Goal: Task Accomplishment & Management: Manage account settings

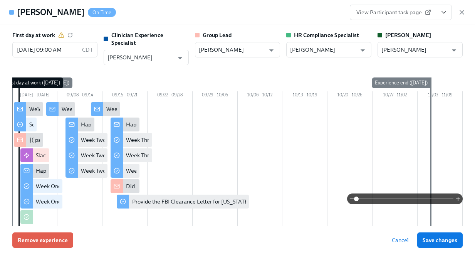
scroll to position [0, 12935]
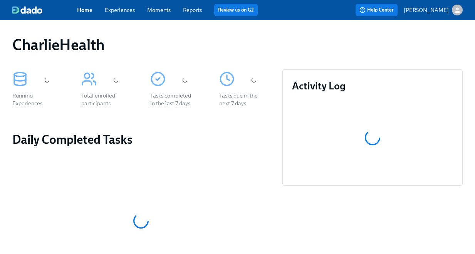
click at [121, 11] on link "Experiences" at bounding box center [120, 10] width 30 height 7
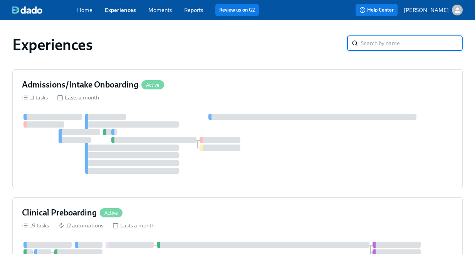
scroll to position [33, 0]
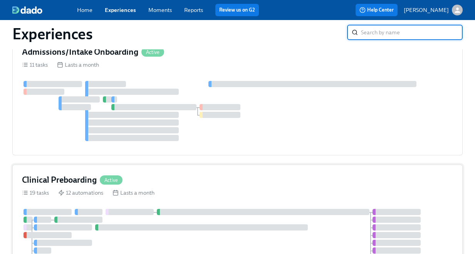
click at [171, 174] on div "Clinical Preboarding Active" at bounding box center [237, 180] width 431 height 12
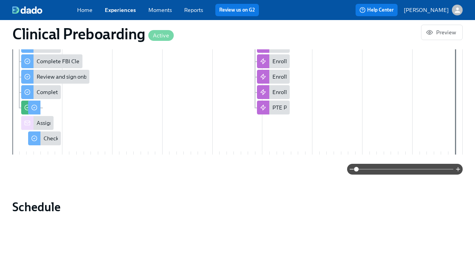
scroll to position [592, 0]
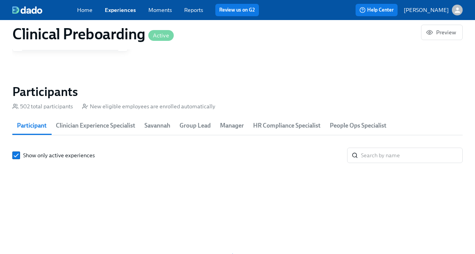
click at [387, 157] on div "Show only active experiences ​" at bounding box center [237, 252] width 450 height 208
click at [387, 157] on input "search" at bounding box center [412, 155] width 102 height 15
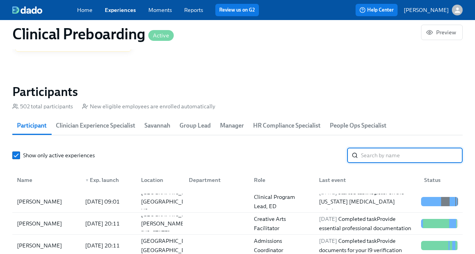
paste input "[PERSON_NAME]"
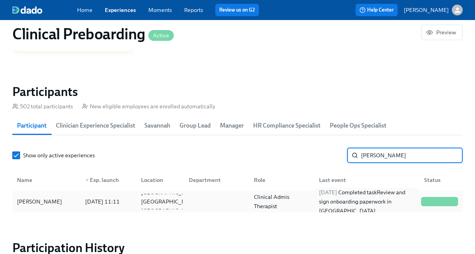
click at [369, 203] on div "2025/08/25 Completed task Review and sign onboarding paperwork in UKG" at bounding box center [367, 202] width 102 height 28
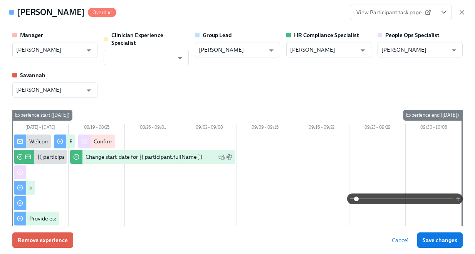
click at [447, 12] on icon "View task page" at bounding box center [444, 12] width 8 height 8
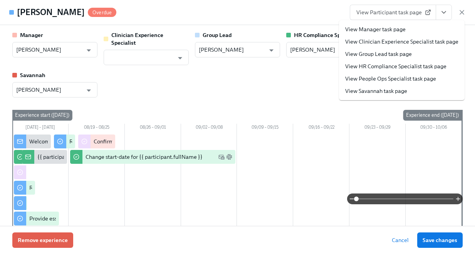
click at [430, 64] on link "View HR Compliance Specialist task page" at bounding box center [395, 66] width 101 height 8
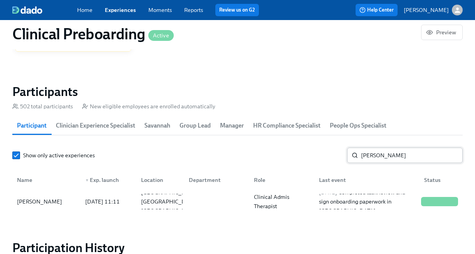
click at [368, 161] on input "[PERSON_NAME]" at bounding box center [412, 155] width 102 height 15
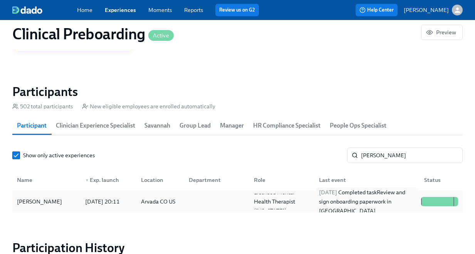
click at [358, 196] on div "2025/09/03 Completed task Review and sign onboarding paperwork in UKG" at bounding box center [367, 202] width 102 height 28
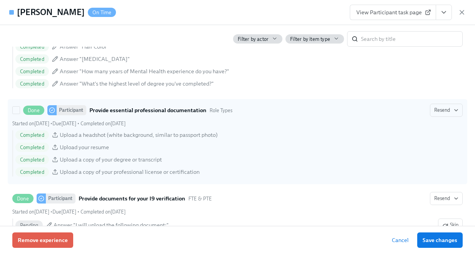
scroll to position [742, 0]
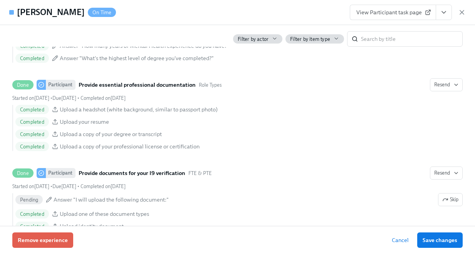
click at [439, 16] on button "View task page" at bounding box center [444, 12] width 16 height 15
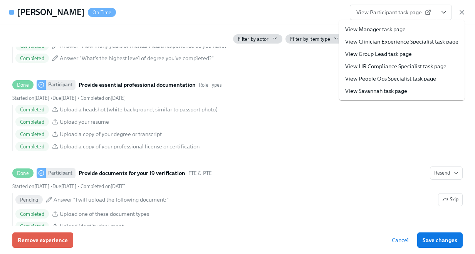
click at [413, 65] on link "View HR Compliance Specialist task page" at bounding box center [395, 66] width 101 height 8
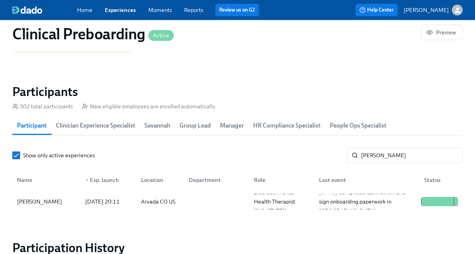
scroll to position [0, 9891]
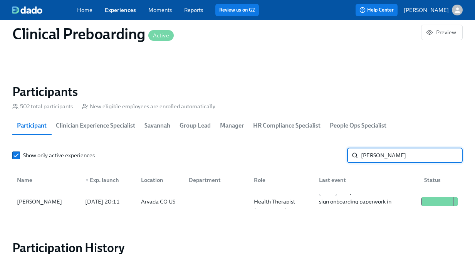
click at [368, 154] on input "jantz" at bounding box center [412, 155] width 102 height 15
paste input "[PERSON_NAME]"
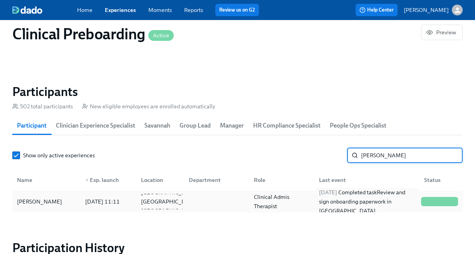
type input "[PERSON_NAME]"
click at [356, 206] on div "2025/08/25 Completed task Review and sign onboarding paperwork in UKG" at bounding box center [367, 202] width 102 height 28
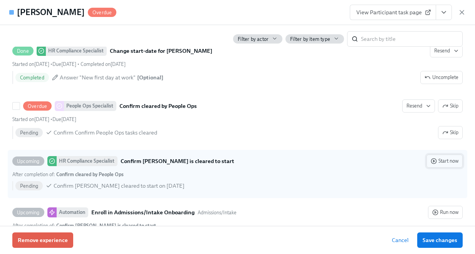
scroll to position [1615, 0]
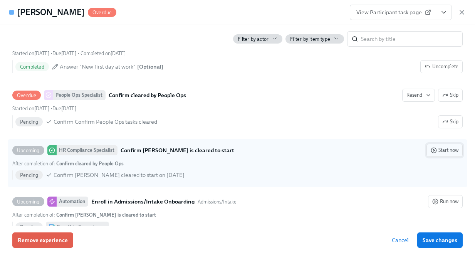
click at [434, 147] on icon "button" at bounding box center [434, 150] width 6 height 6
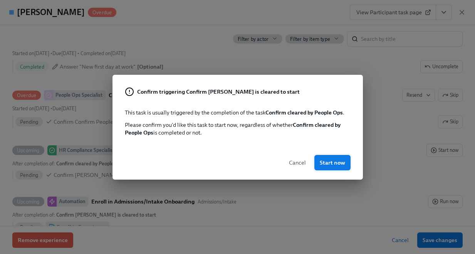
click at [328, 158] on button "Start now" at bounding box center [332, 162] width 36 height 15
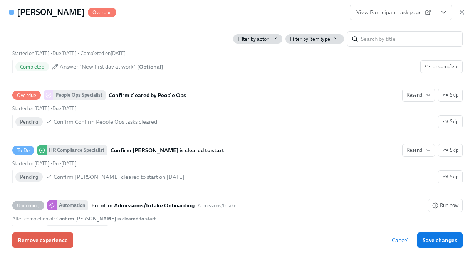
click at [439, 13] on button "View task page" at bounding box center [444, 12] width 16 height 15
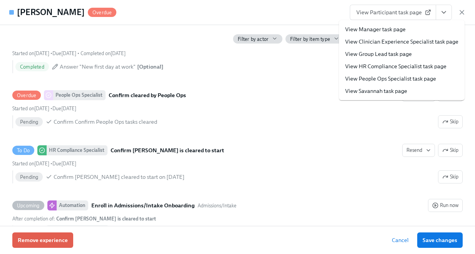
click at [413, 67] on link "View HR Compliance Specialist task page" at bounding box center [395, 66] width 101 height 8
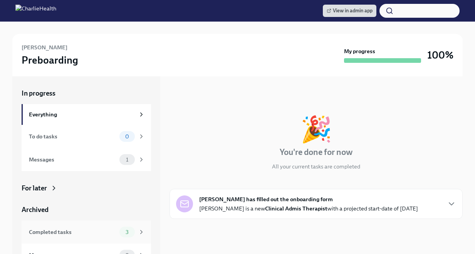
click at [107, 235] on div "Completed tasks" at bounding box center [72, 232] width 87 height 8
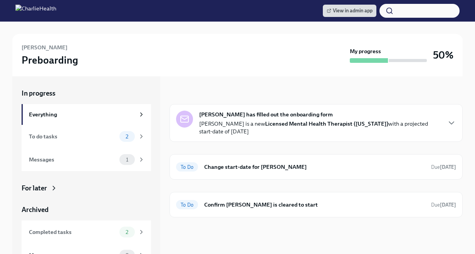
click at [299, 153] on div "Shawnna Jantz has filled out the onboarding form Shawnna is a new Licensed Ment…" at bounding box center [316, 160] width 293 height 113
click at [287, 168] on h6 "Change start-date for [PERSON_NAME]" at bounding box center [314, 167] width 221 height 8
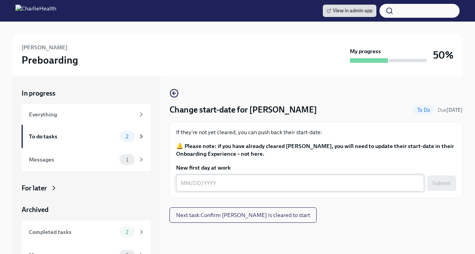
click at [227, 183] on textarea "New first day at work" at bounding box center [300, 182] width 239 height 9
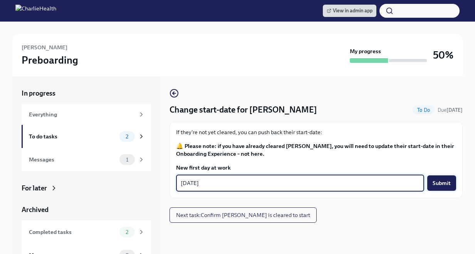
type textarea "09/08/2025"
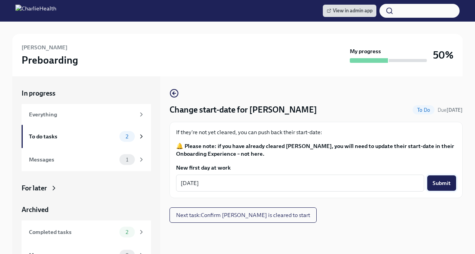
click at [438, 176] on button "Submit" at bounding box center [441, 182] width 29 height 15
click at [250, 211] on span "Next task : Confirm Shawnna Jantz is cleared to start" at bounding box center [243, 215] width 134 height 8
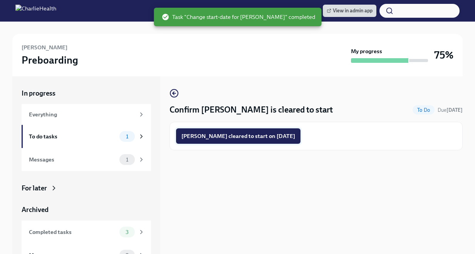
click at [233, 143] on button "Shawnna Jantz cleared to start on 09/08/2025" at bounding box center [238, 135] width 124 height 15
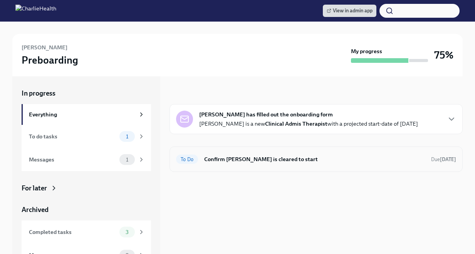
click at [302, 147] on div "To Do Confirm [PERSON_NAME] is cleared to start Due [DATE]" at bounding box center [316, 158] width 293 height 25
click at [308, 152] on div "To Do Confirm [PERSON_NAME] is cleared to start Due [DATE]" at bounding box center [316, 158] width 293 height 25
click at [196, 156] on span "To Do" at bounding box center [187, 159] width 22 height 6
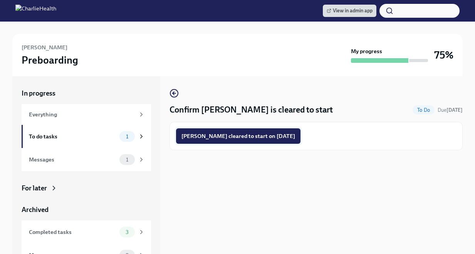
click at [215, 132] on span "[PERSON_NAME] cleared to start on [DATE]" at bounding box center [238, 136] width 114 height 8
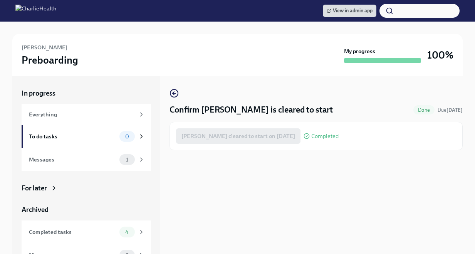
scroll to position [22, 0]
